Goal: Ask a question

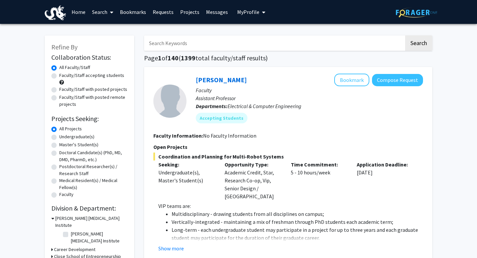
click at [186, 47] on input "Search Keywords" at bounding box center [274, 42] width 260 height 15
type input "vip"
click at [405, 35] on button "Search" at bounding box center [418, 42] width 27 height 15
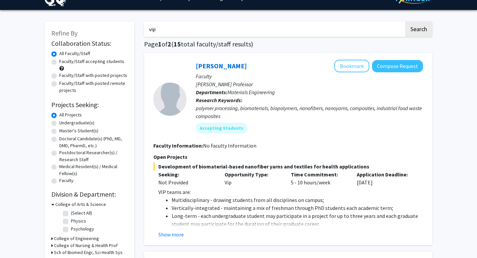
scroll to position [16, 0]
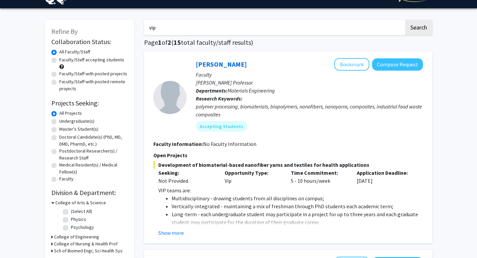
click at [59, 121] on label "Undergraduate(s)" at bounding box center [76, 121] width 35 height 7
click at [59, 121] on input "Undergraduate(s)" at bounding box center [61, 120] width 4 height 4
radio input "true"
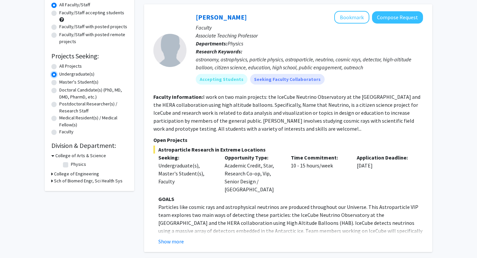
scroll to position [63, 0]
click at [59, 64] on label "All Projects" at bounding box center [70, 65] width 23 height 7
click at [59, 64] on input "All Projects" at bounding box center [61, 64] width 4 height 4
radio input "true"
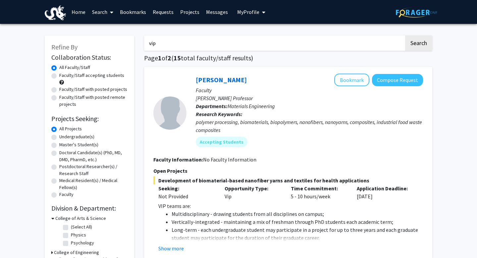
click at [171, 40] on input "vip" at bounding box center [274, 42] width 260 height 15
click at [405, 35] on button "Search" at bounding box center [418, 42] width 27 height 15
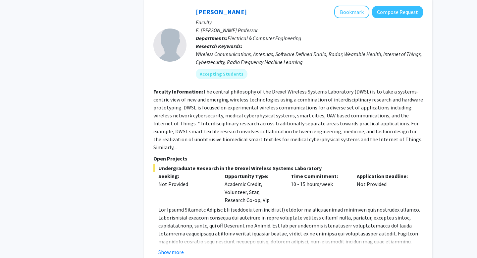
scroll to position [1854, 0]
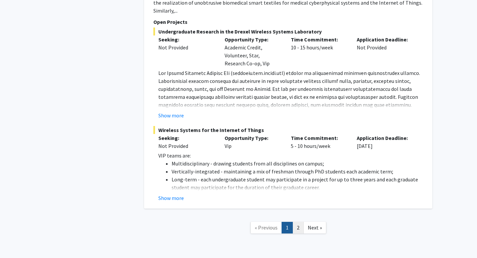
click at [296, 222] on link "2" at bounding box center [297, 228] width 11 height 12
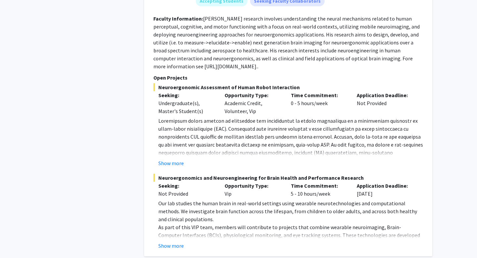
scroll to position [1114, 0]
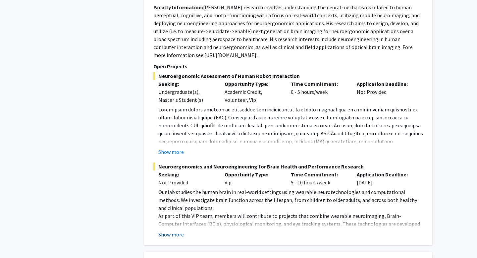
click at [172, 230] on button "Show more" at bounding box center [170, 234] width 25 height 8
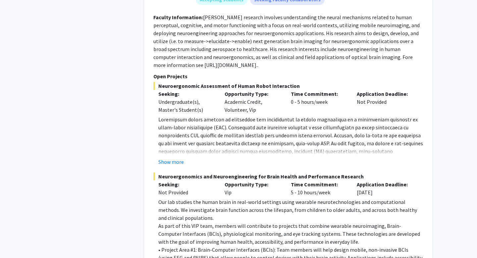
scroll to position [1102, 0]
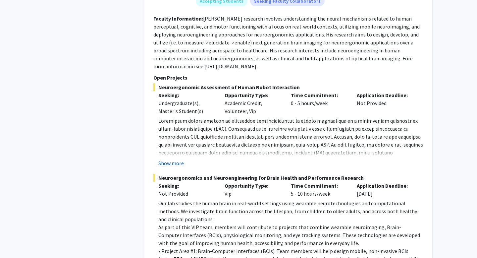
click at [167, 159] on button "Show more" at bounding box center [170, 163] width 25 height 8
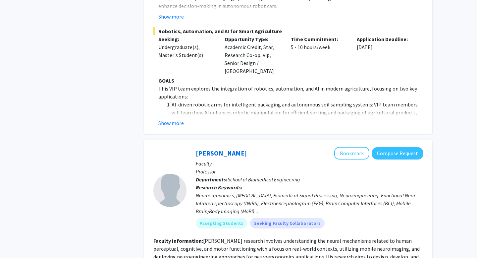
scroll to position [882, 0]
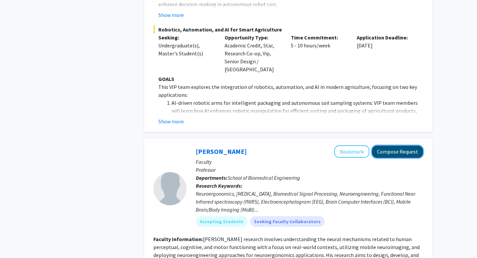
click at [396, 145] on button "Compose Request" at bounding box center [397, 151] width 51 height 12
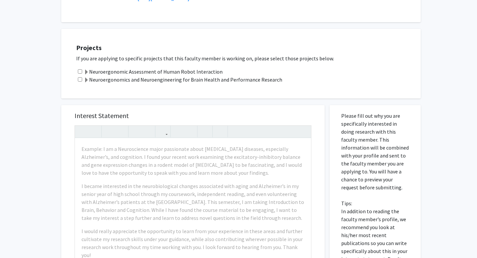
scroll to position [188, 0]
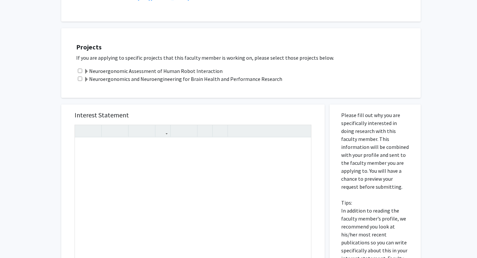
click at [266, 93] on div "Projects If you are applying to specific projects that this faculty member is w…" at bounding box center [240, 63] width 359 height 70
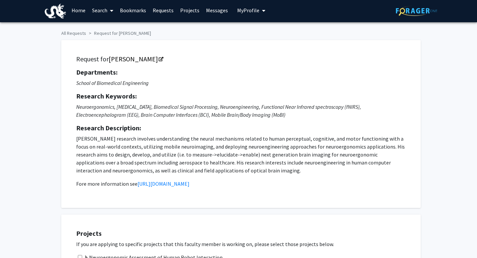
scroll to position [0, 0]
